Goal: Check status: Check status

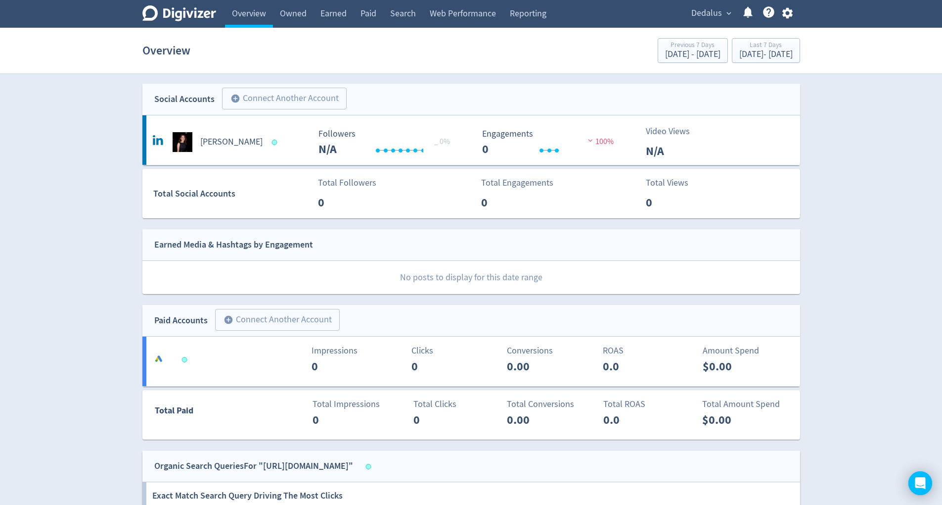
click at [732, 18] on button "Dedalus expand_more" at bounding box center [711, 13] width 46 height 16
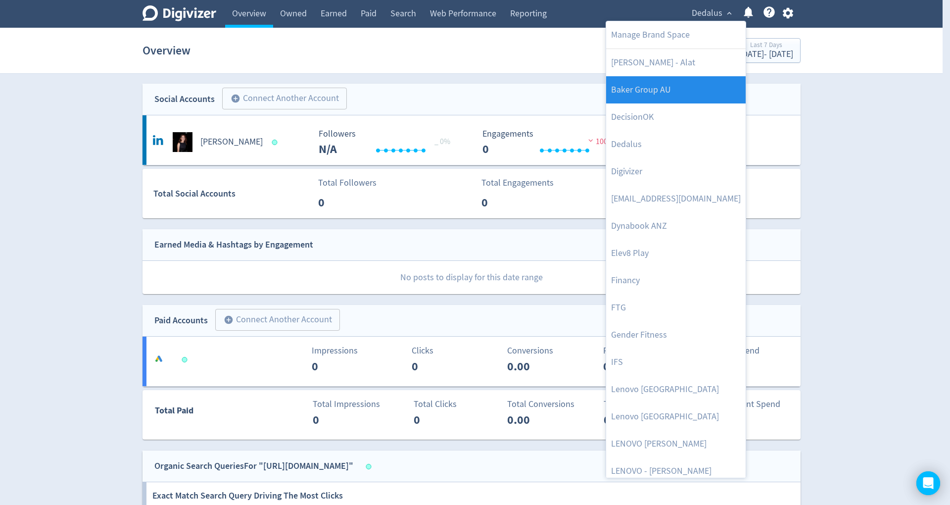
click at [698, 97] on link "Baker Group AU" at bounding box center [676, 89] width 140 height 27
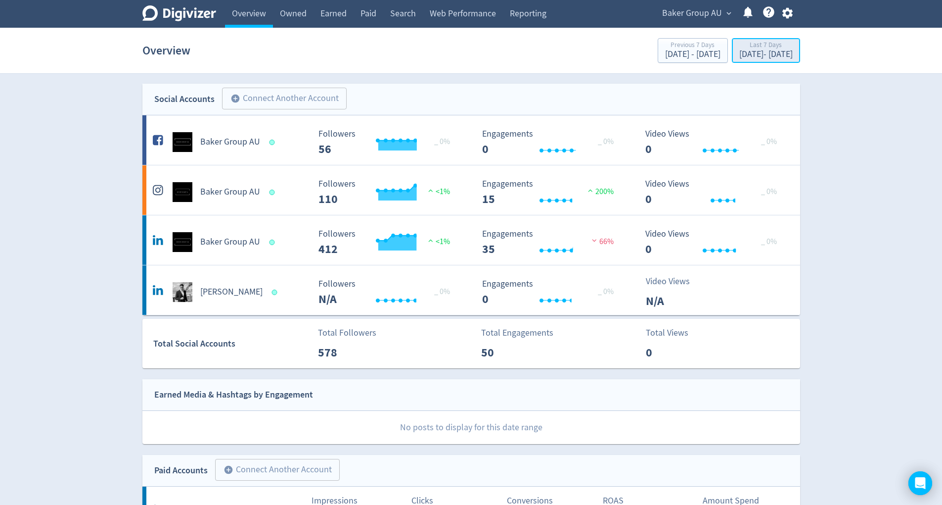
click at [760, 54] on div "[DATE] - [DATE]" at bounding box center [766, 54] width 53 height 9
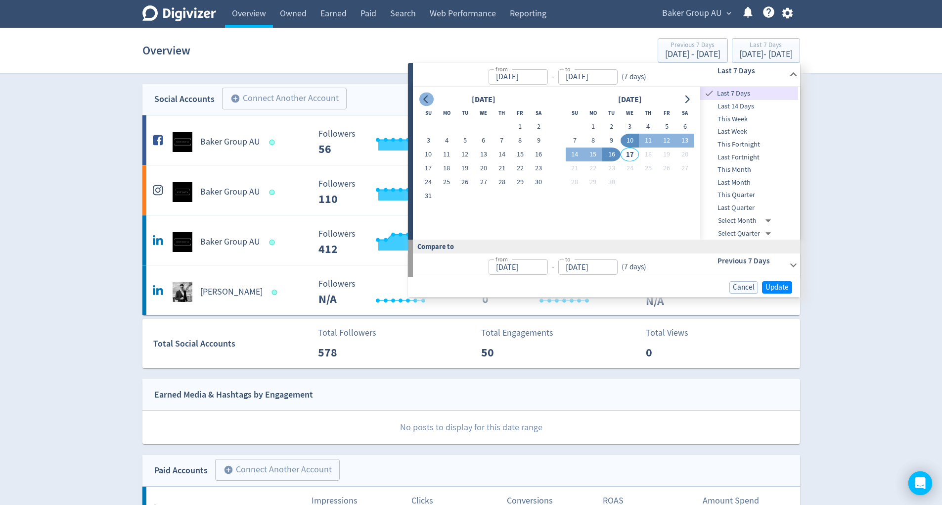
click at [428, 100] on icon "Go to previous month" at bounding box center [426, 99] width 8 height 8
click at [428, 101] on icon "Go to previous month" at bounding box center [426, 99] width 8 height 8
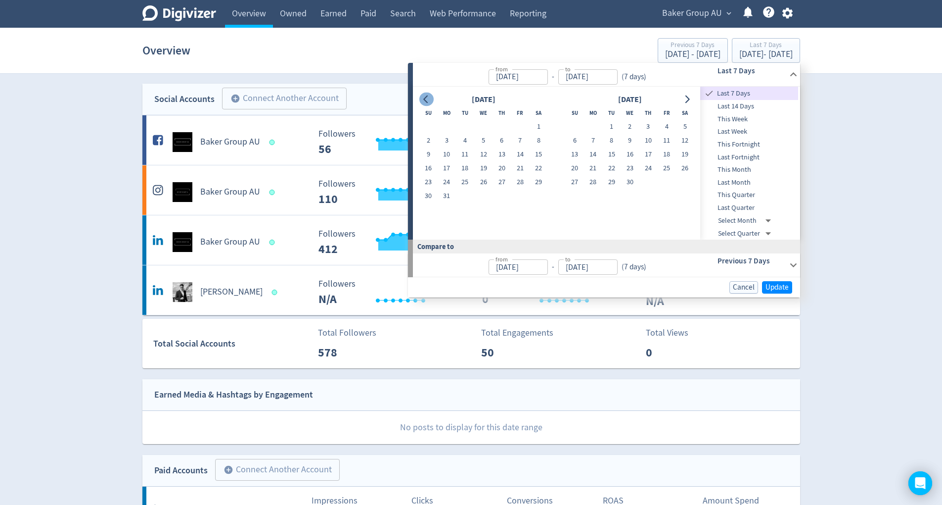
click at [428, 101] on icon "Go to previous month" at bounding box center [426, 99] width 8 height 8
click at [518, 129] on button "1" at bounding box center [520, 127] width 18 height 14
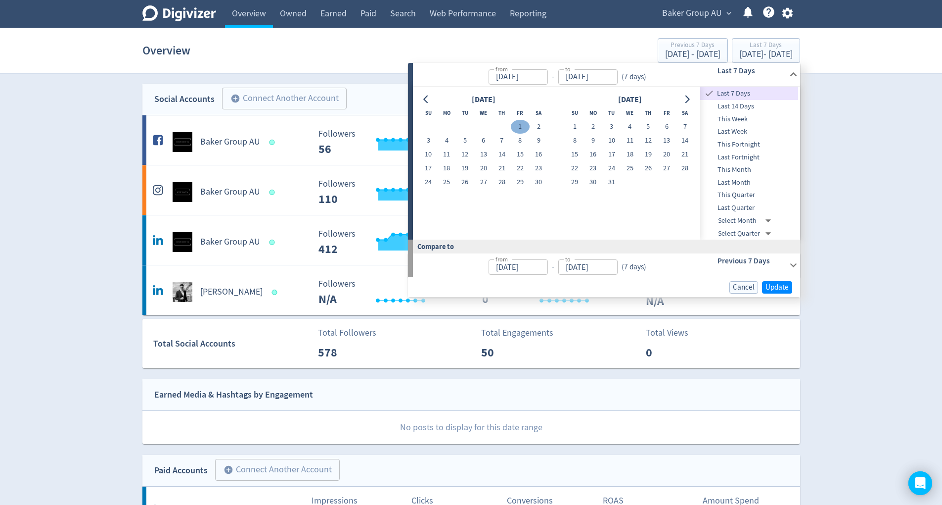
type input "[DATE]"
click at [428, 101] on icon "Go to previous month" at bounding box center [426, 99] width 8 height 8
click at [470, 155] on button "15" at bounding box center [465, 154] width 18 height 14
type input "[DATE]"
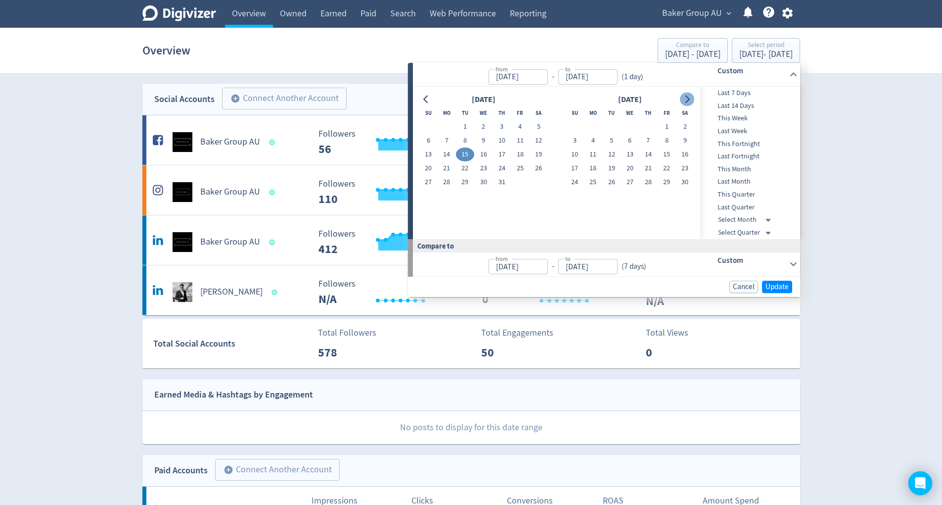
click at [687, 102] on icon "Go to next month" at bounding box center [688, 99] width 4 height 8
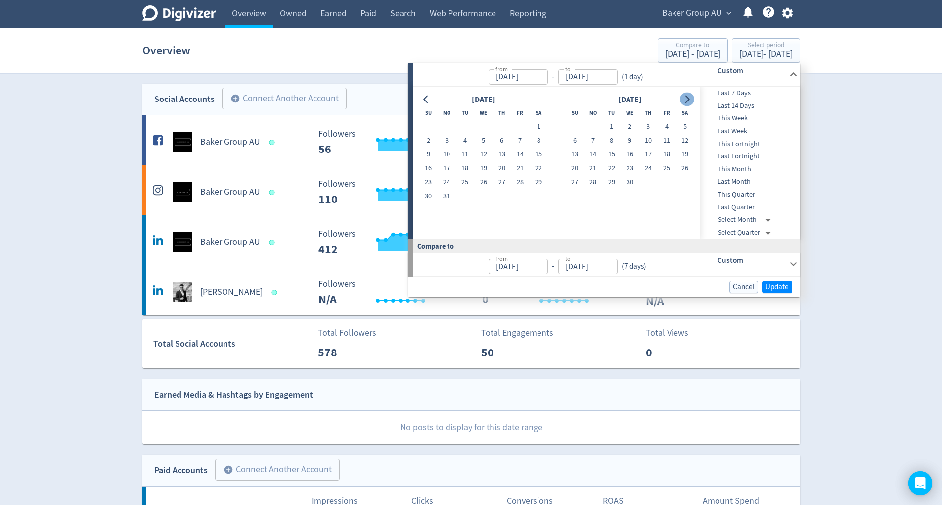
click at [687, 102] on icon "Go to next month" at bounding box center [688, 99] width 4 height 8
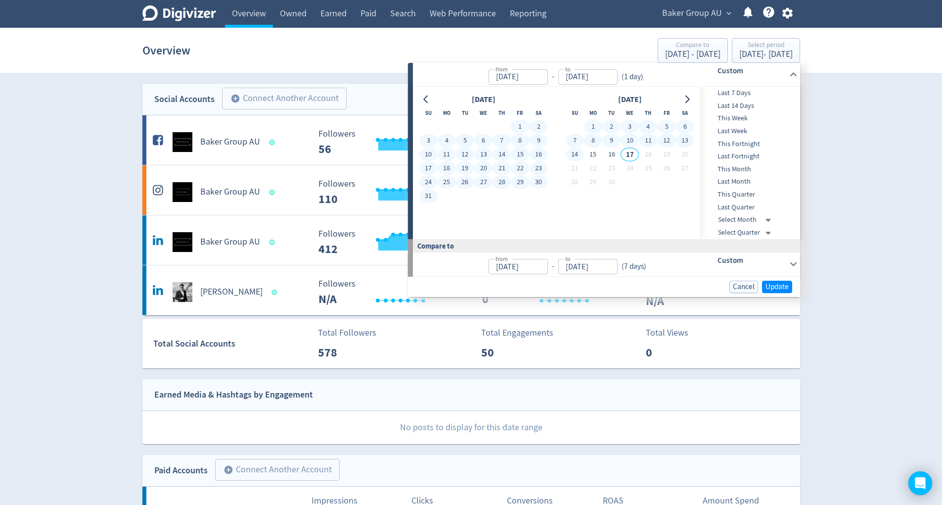
click at [576, 153] on button "14" at bounding box center [575, 154] width 18 height 14
type input "[DATE]"
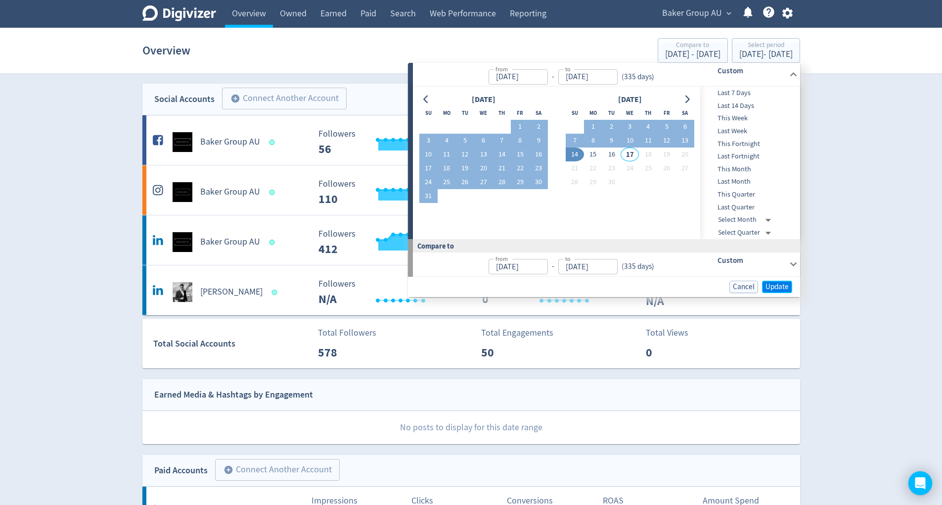
click at [776, 283] on span "Update" at bounding box center [777, 286] width 23 height 7
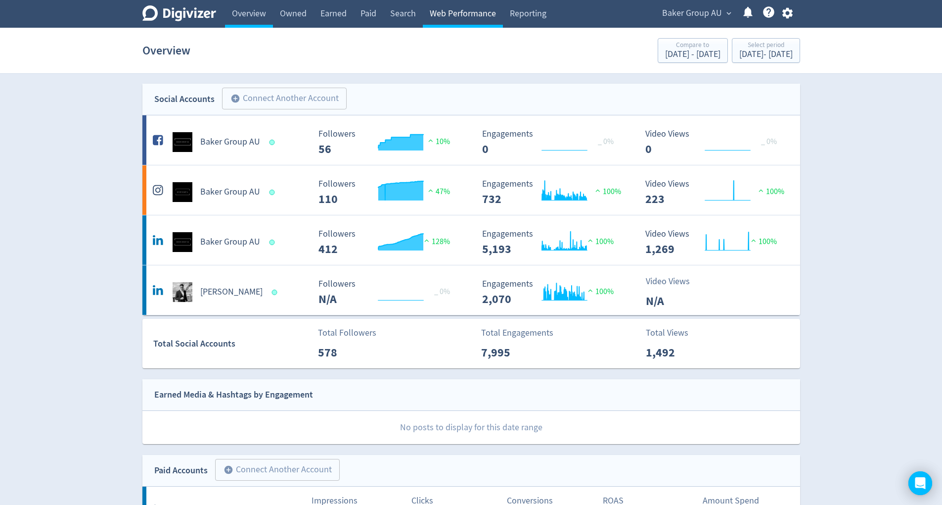
click at [479, 16] on link "Web Performance" at bounding box center [463, 14] width 80 height 28
